Goal: Task Accomplishment & Management: Manage account settings

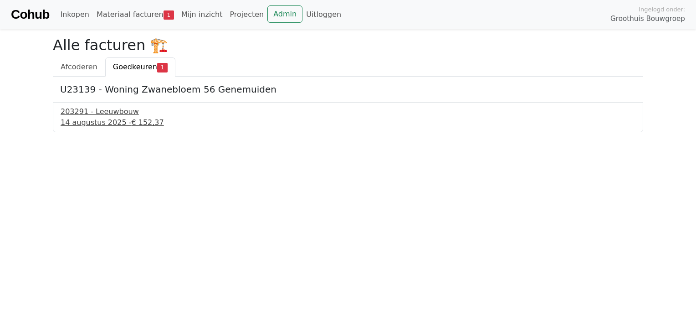
click at [120, 109] on div "203291 - Leeuwbouw" at bounding box center [348, 111] width 575 height 11
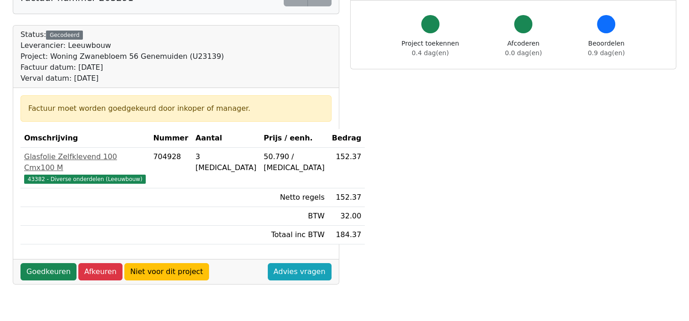
scroll to position [182, 0]
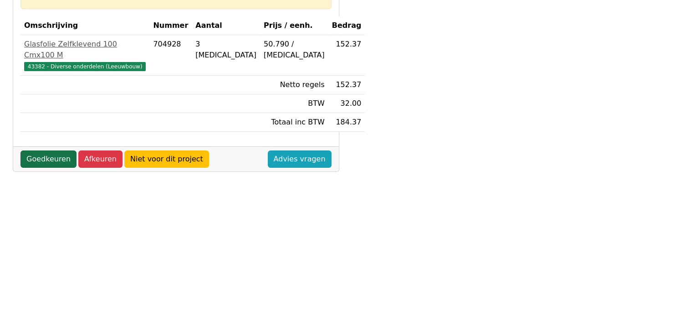
click at [51, 150] on link "Goedkeuren" at bounding box center [48, 158] width 56 height 17
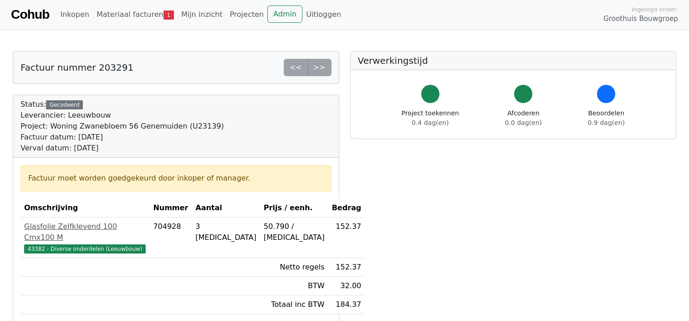
scroll to position [182, 0]
